Goal: Register for event/course

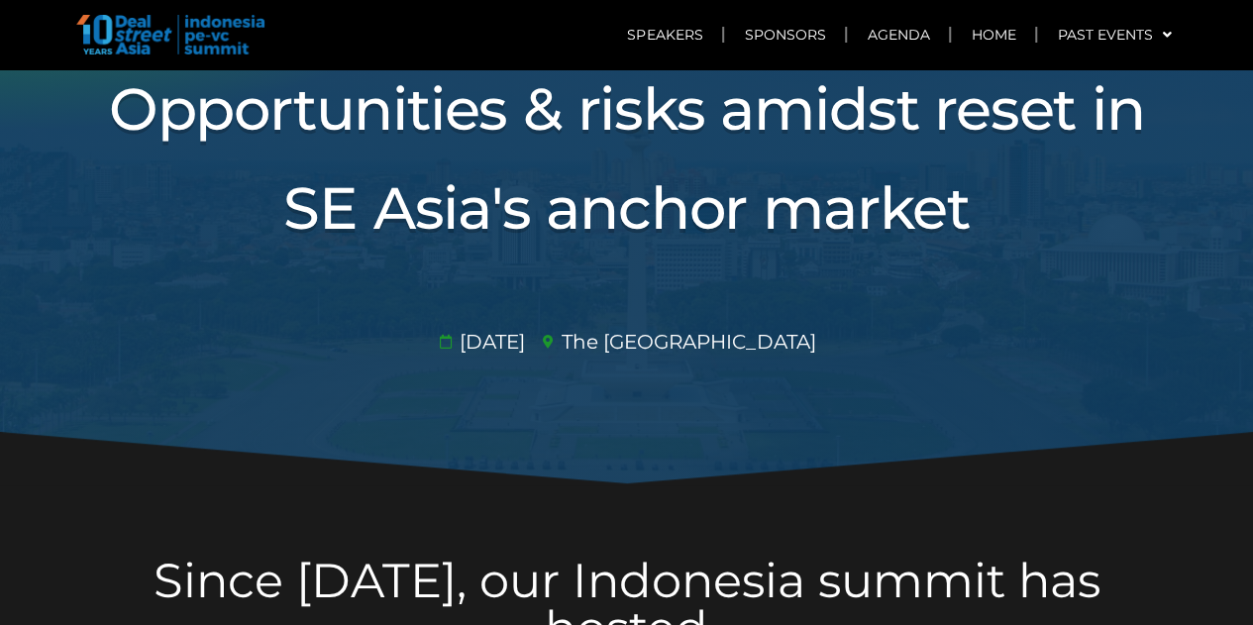
scroll to position [222, 0]
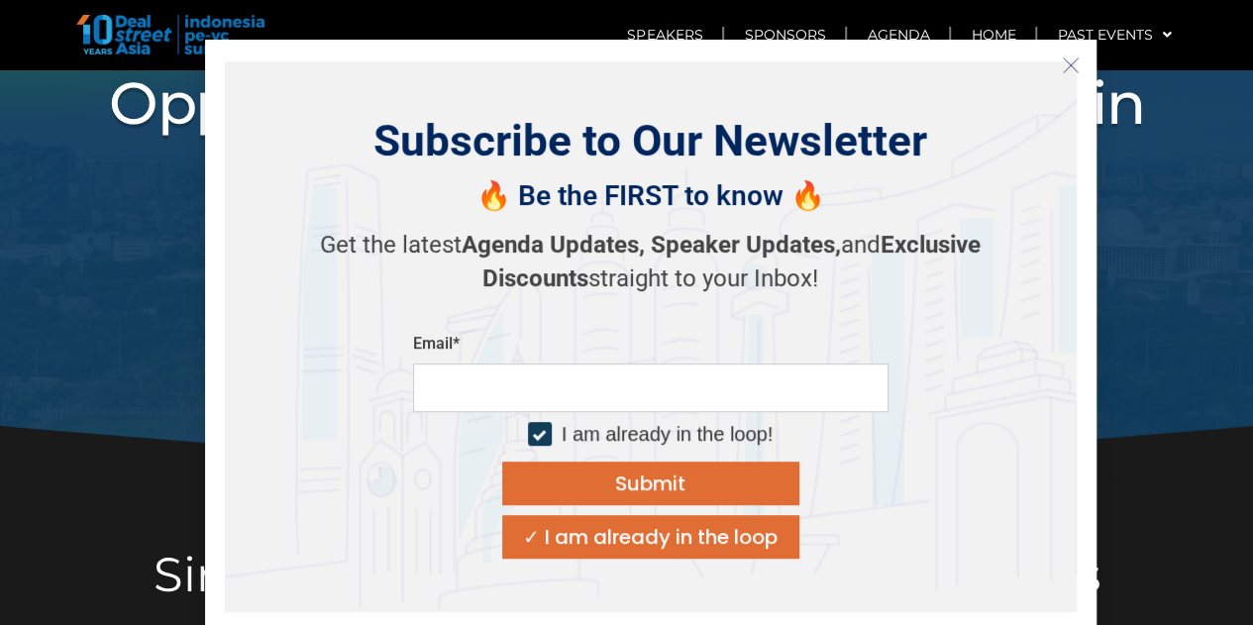
click at [1070, 66] on icon "Close" at bounding box center [1070, 65] width 18 height 18
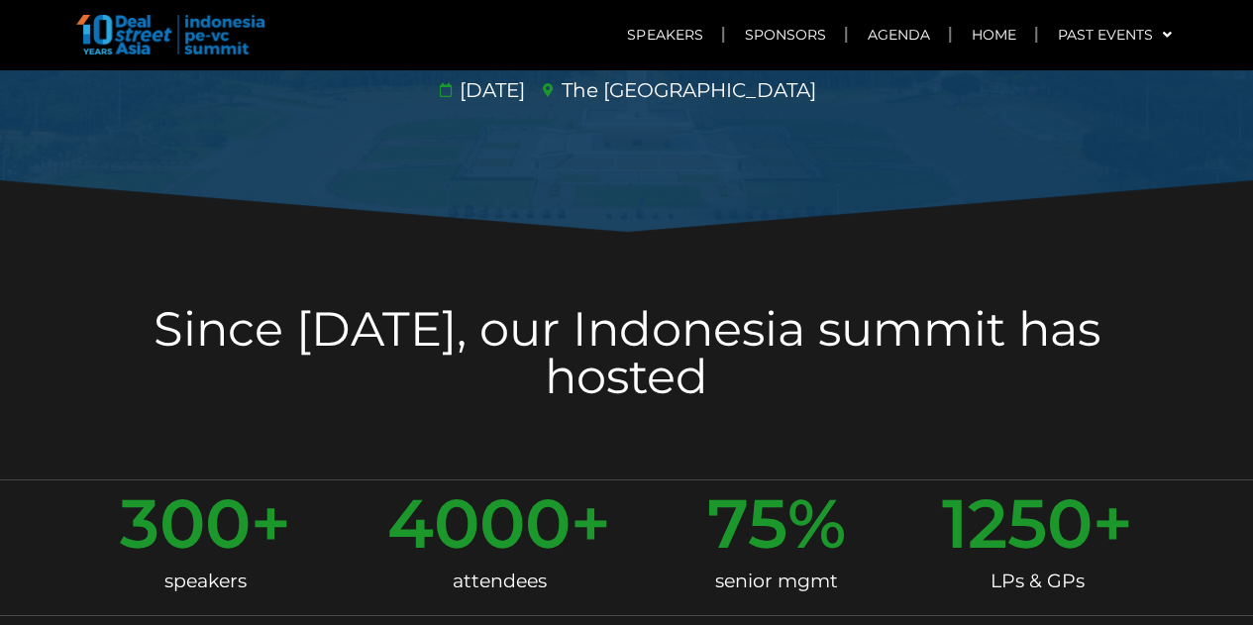
scroll to position [461, 0]
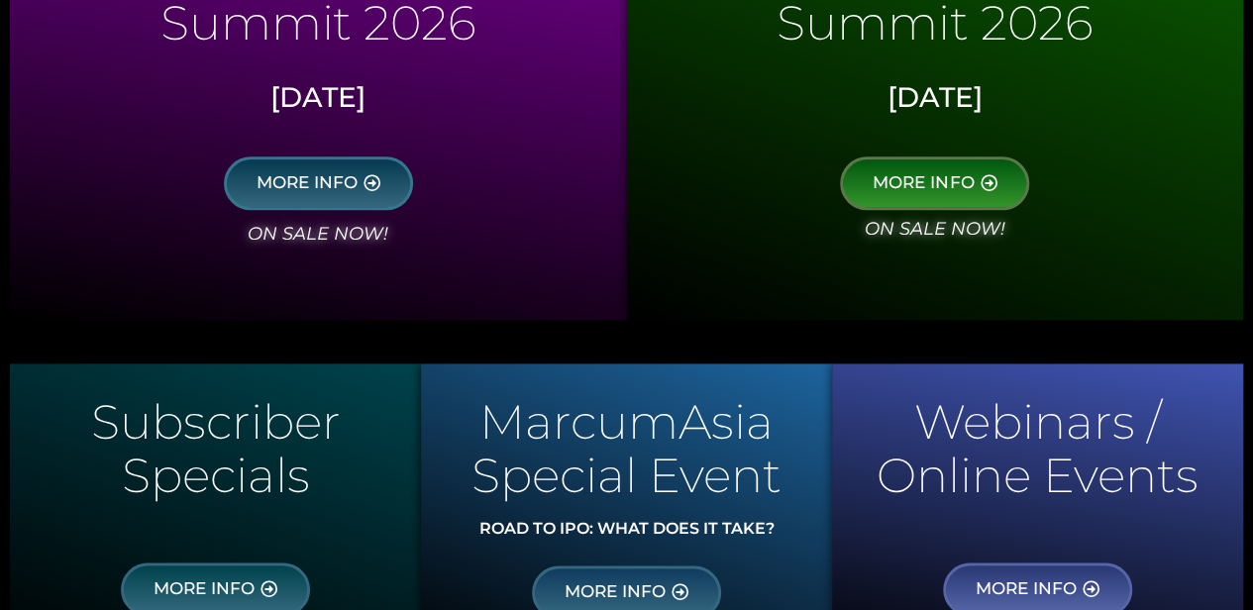
scroll to position [943, 0]
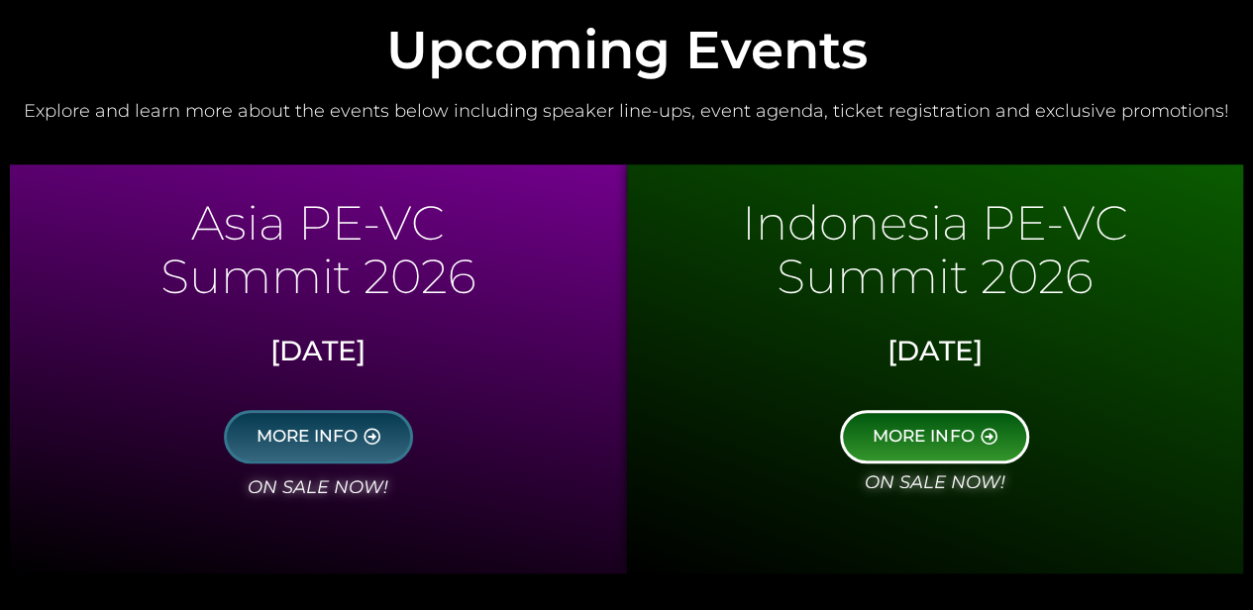
click at [953, 433] on span "MORE INFO" at bounding box center [922, 437] width 101 height 18
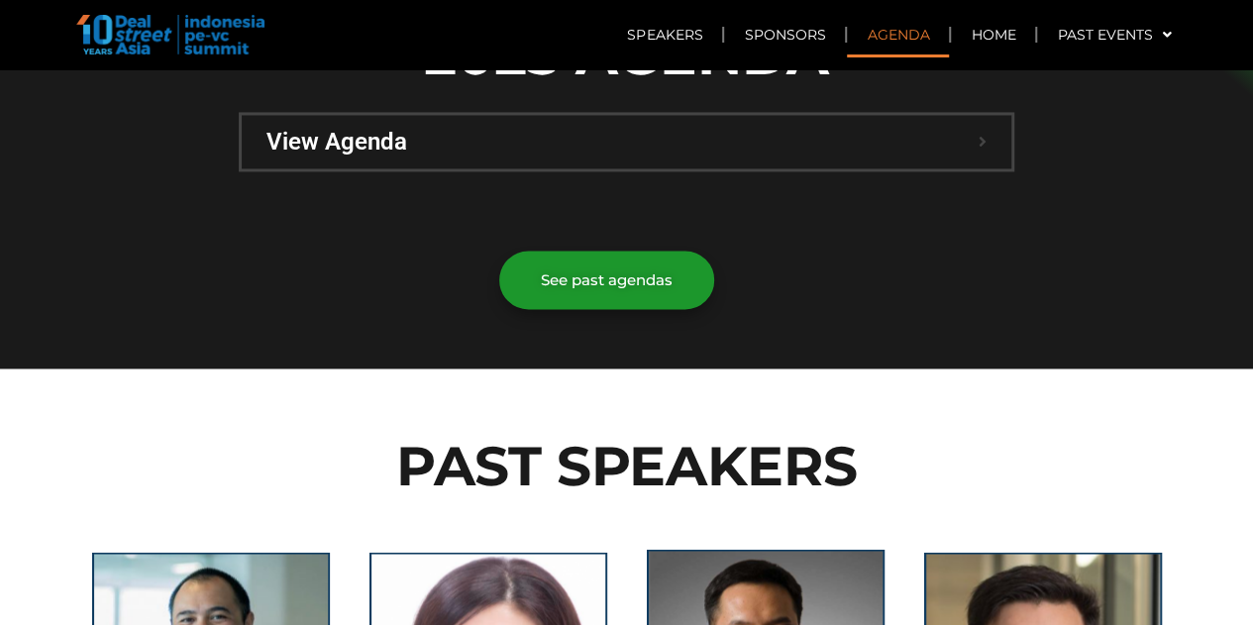
scroll to position [1479, 0]
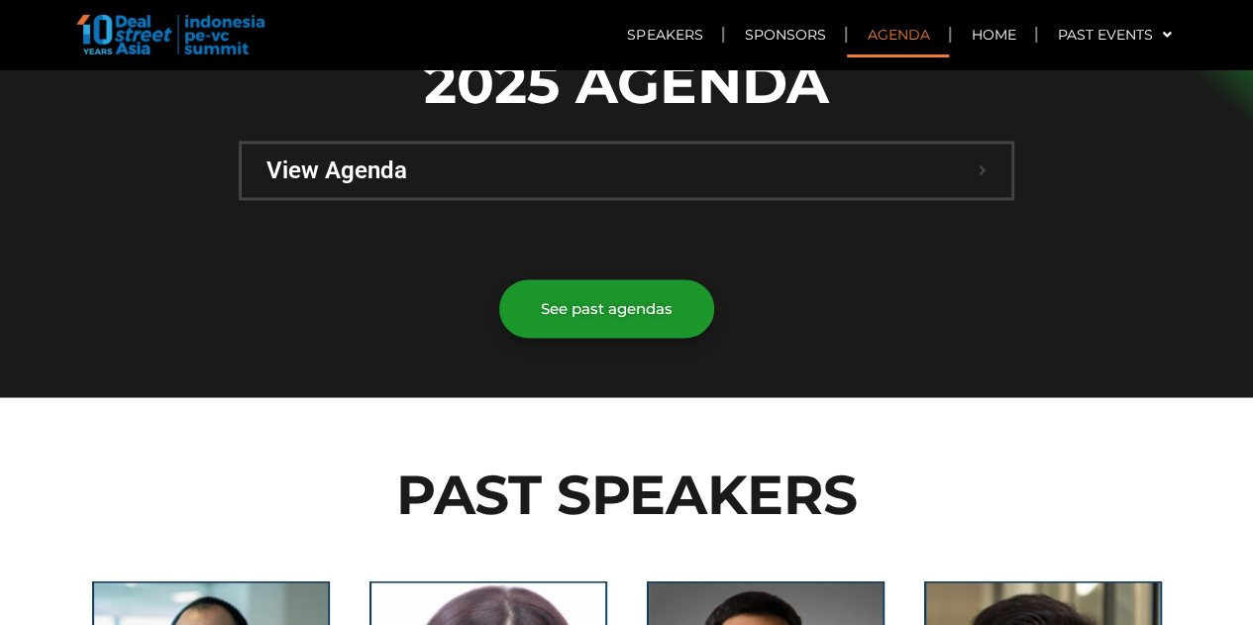
click at [671, 144] on div "View Agenda" at bounding box center [626, 170] width 769 height 53
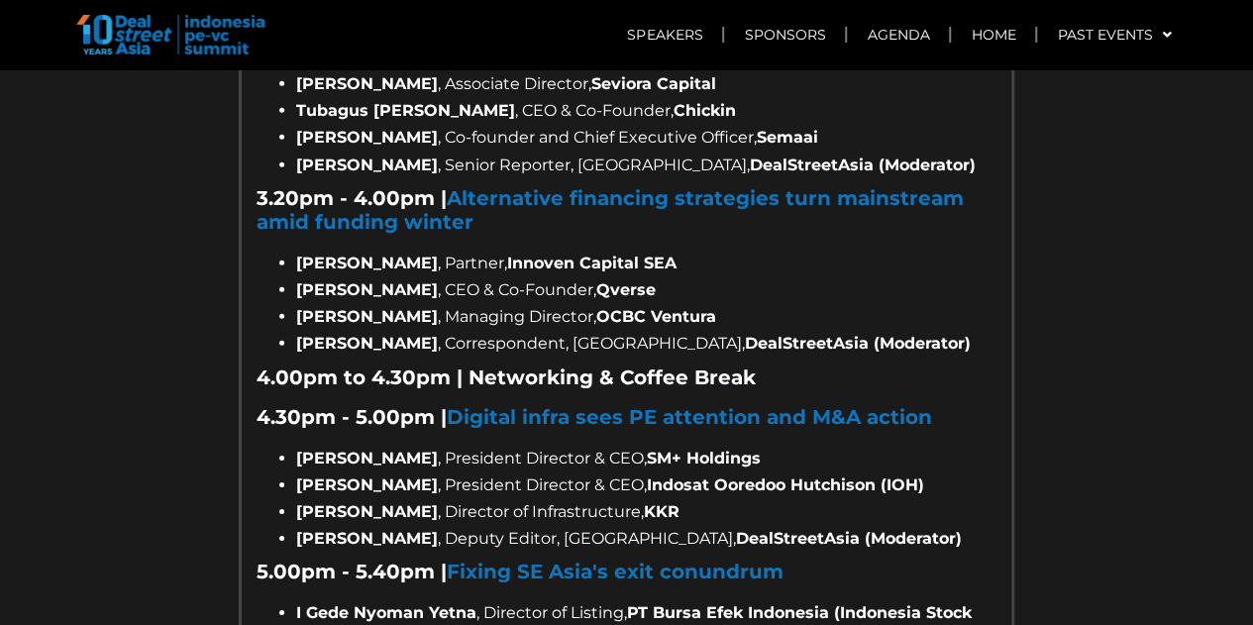
scroll to position [2924, 0]
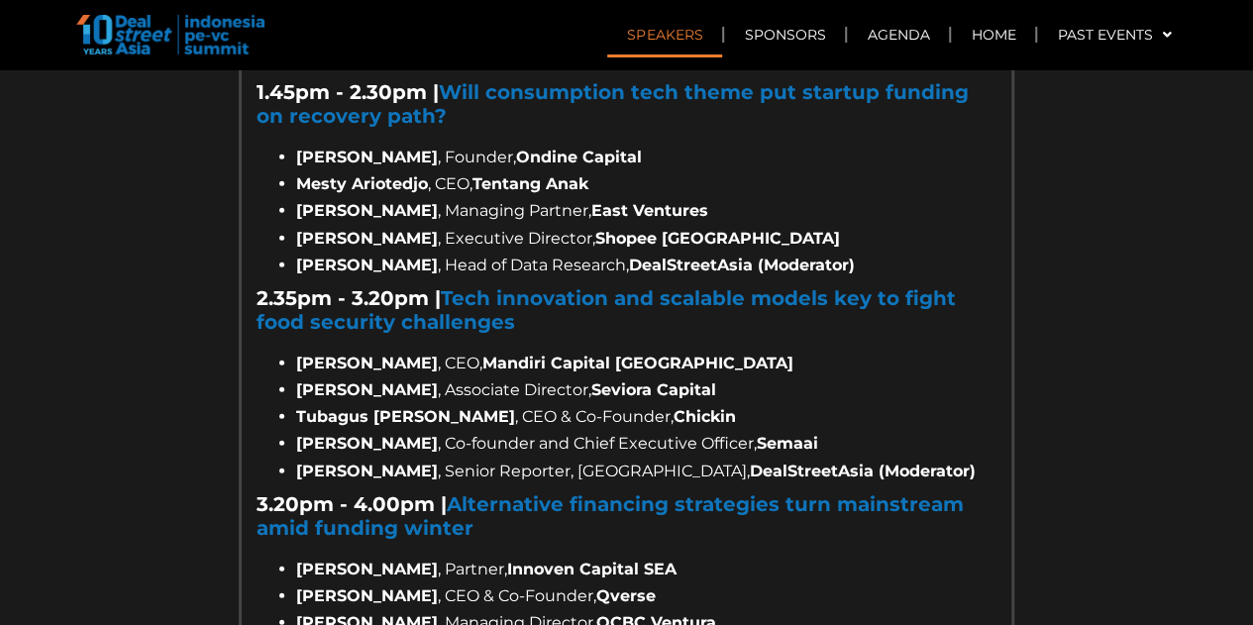
scroll to position [3010, 0]
